Goal: Information Seeking & Learning: Check status

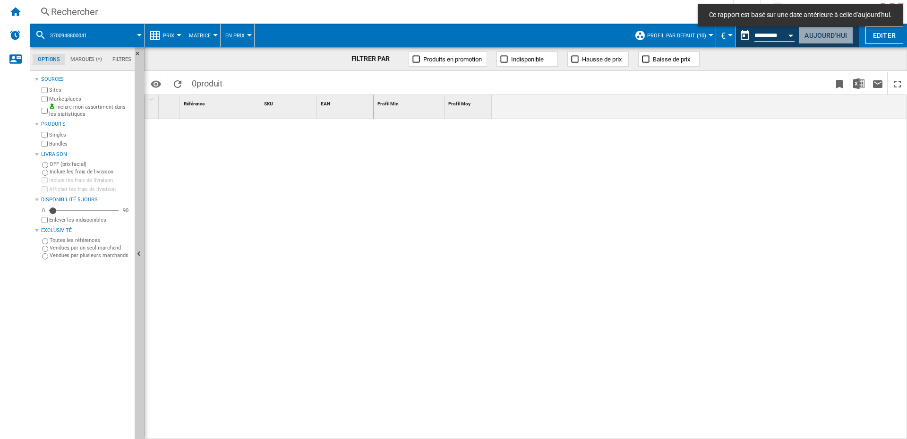
click at [806, 33] on button "Aujourd'hui" at bounding box center [825, 34] width 55 height 17
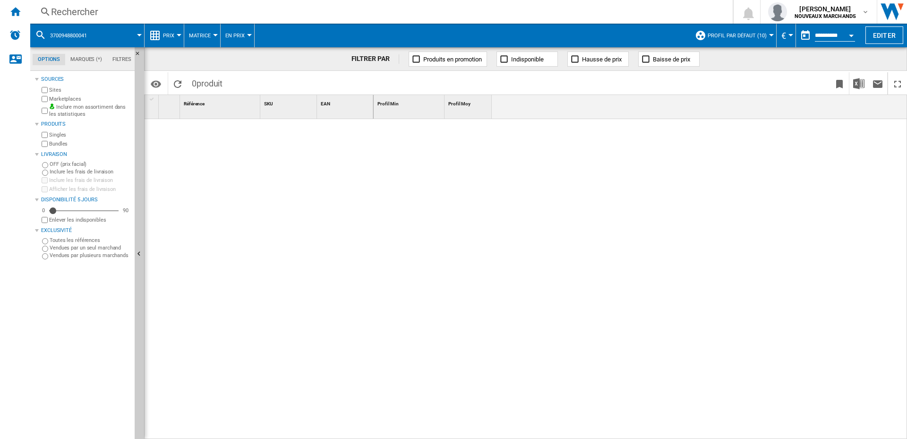
click at [103, 10] on div "Rechercher" at bounding box center [379, 11] width 657 height 13
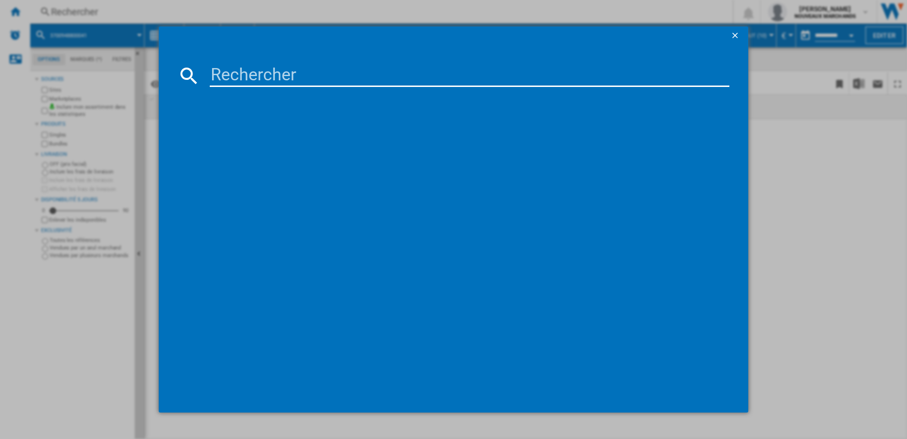
click at [280, 74] on input at bounding box center [470, 75] width 520 height 23
paste input "3045386381722"
type input "3045386381722"
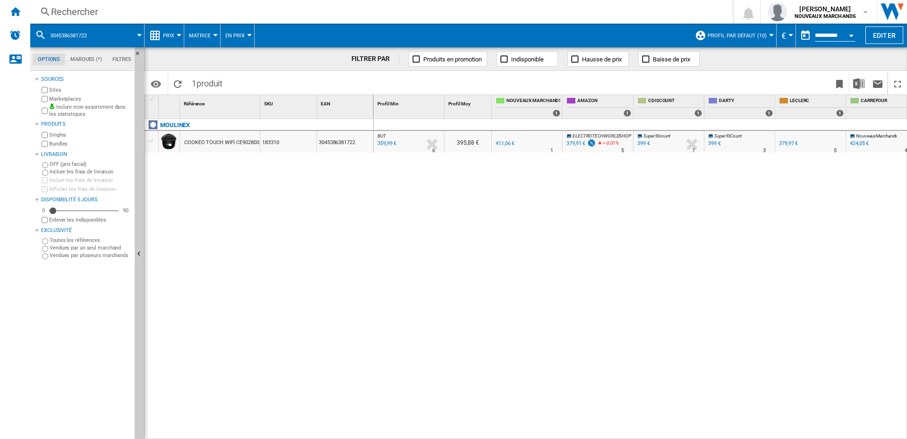
click at [571, 142] on div "379,91 €" at bounding box center [575, 143] width 19 height 6
click at [640, 143] on div "399 €" at bounding box center [643, 143] width 13 height 6
click at [713, 143] on div "399 €" at bounding box center [714, 143] width 13 height 6
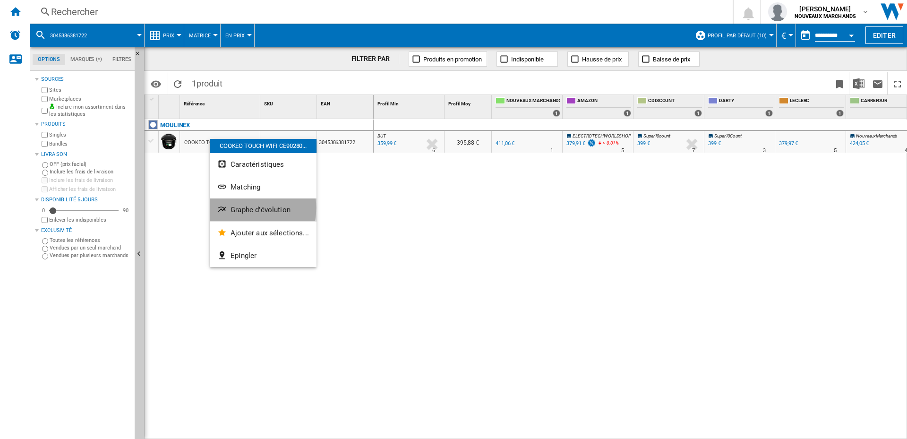
click at [242, 208] on span "Graphe d'évolution" at bounding box center [261, 209] width 60 height 9
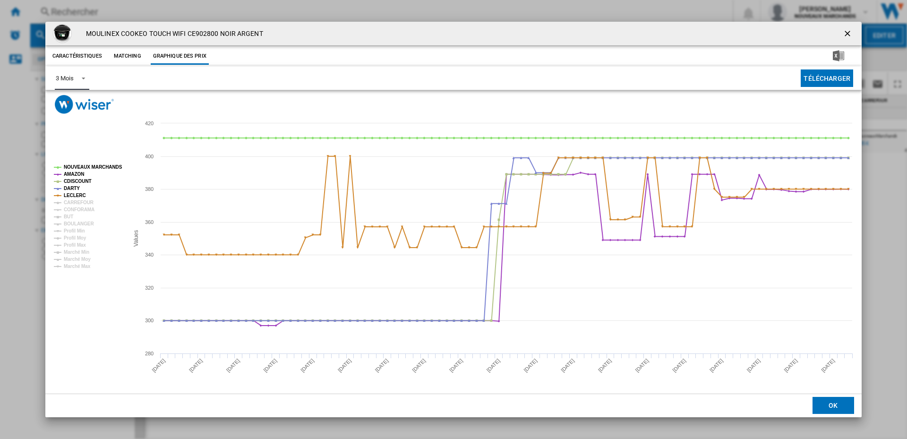
click at [74, 79] on md-select-value "3 Mois" at bounding box center [72, 78] width 34 height 23
click at [71, 100] on div "6 Mois" at bounding box center [64, 101] width 17 height 9
